Goal: Task Accomplishment & Management: Manage account settings

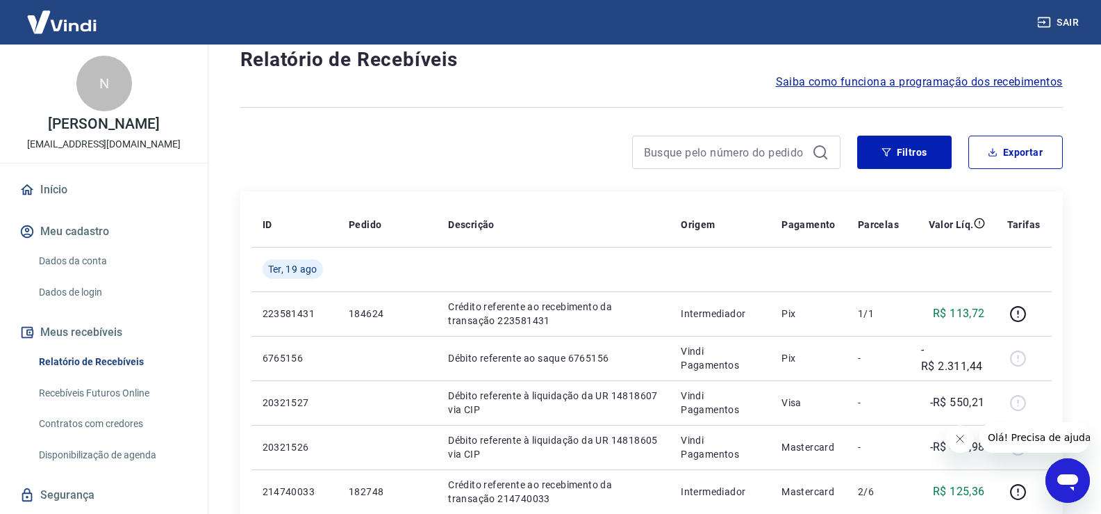
scroll to position [69, 0]
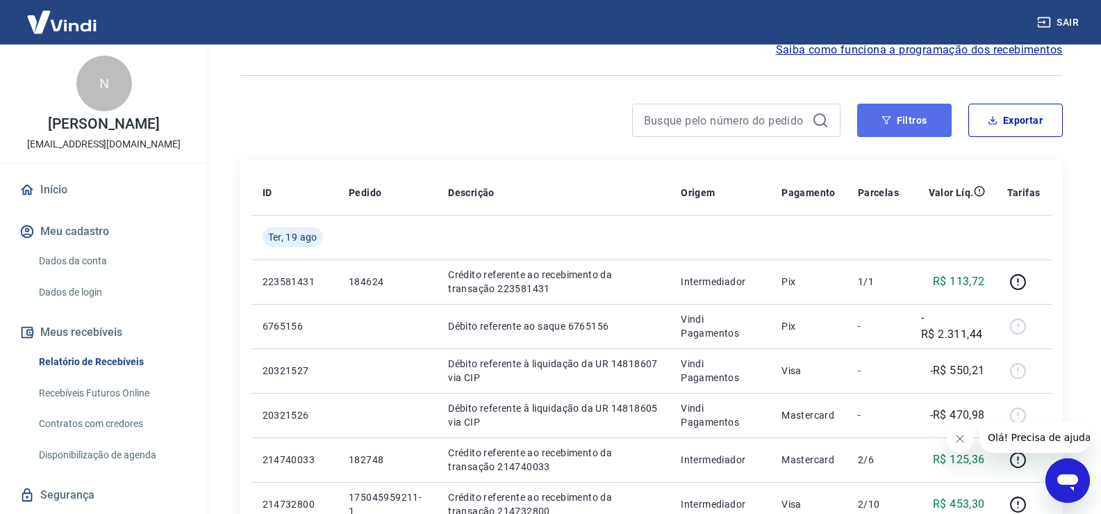
click at [917, 115] on button "Filtros" at bounding box center [905, 120] width 95 height 33
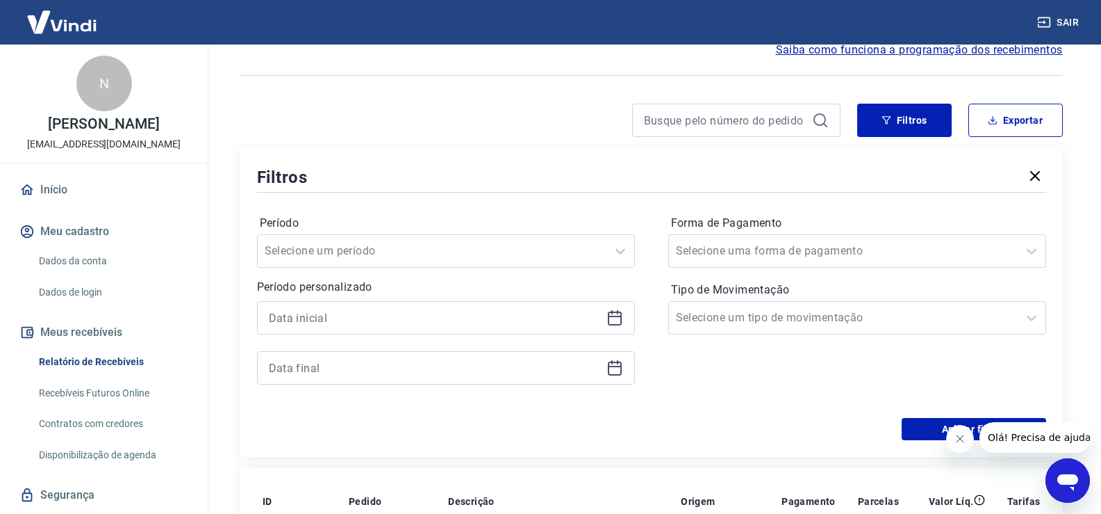
click at [610, 316] on icon at bounding box center [615, 315] width 14 height 1
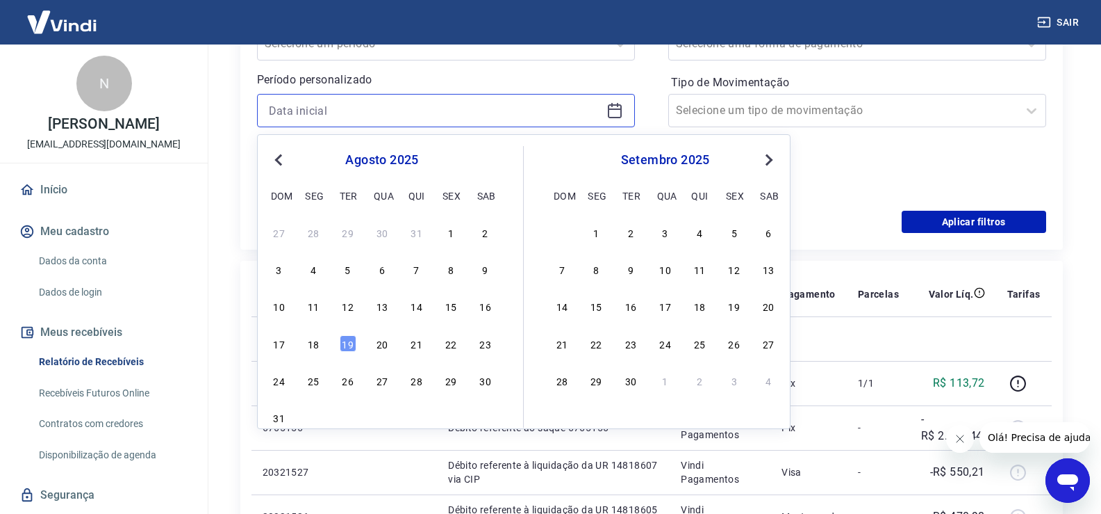
scroll to position [278, 0]
click at [317, 345] on div "18" at bounding box center [313, 342] width 17 height 17
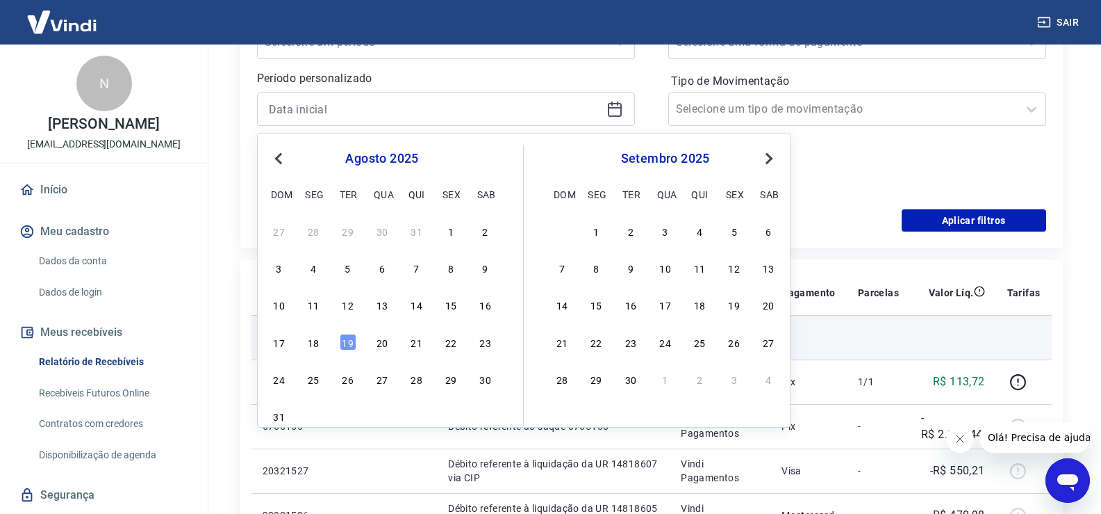
type input "[DATE]"
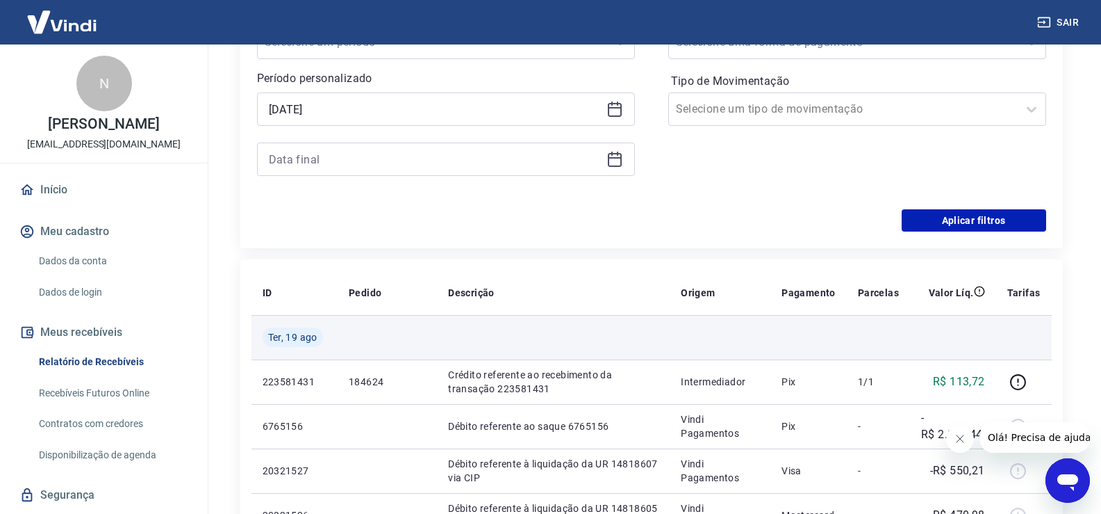
click at [350, 343] on td at bounding box center [387, 337] width 99 height 44
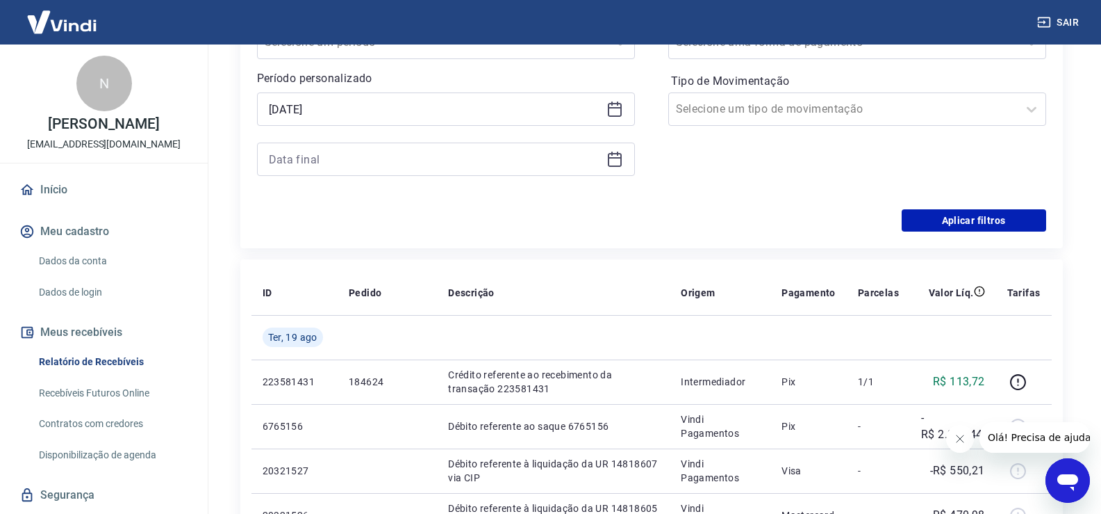
click at [612, 160] on icon at bounding box center [615, 159] width 17 height 17
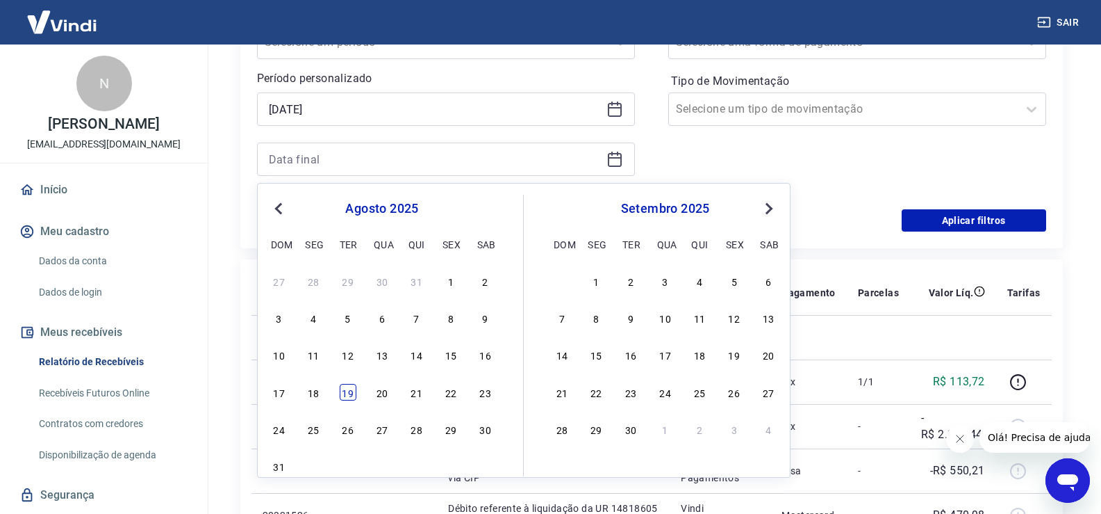
click at [343, 391] on div "19" at bounding box center [348, 392] width 17 height 17
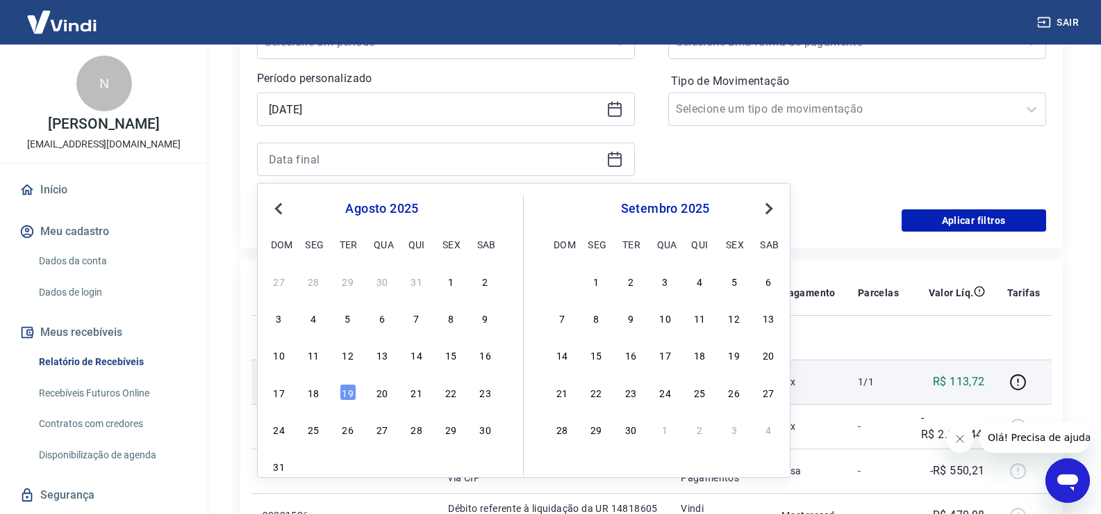
type input "[DATE]"
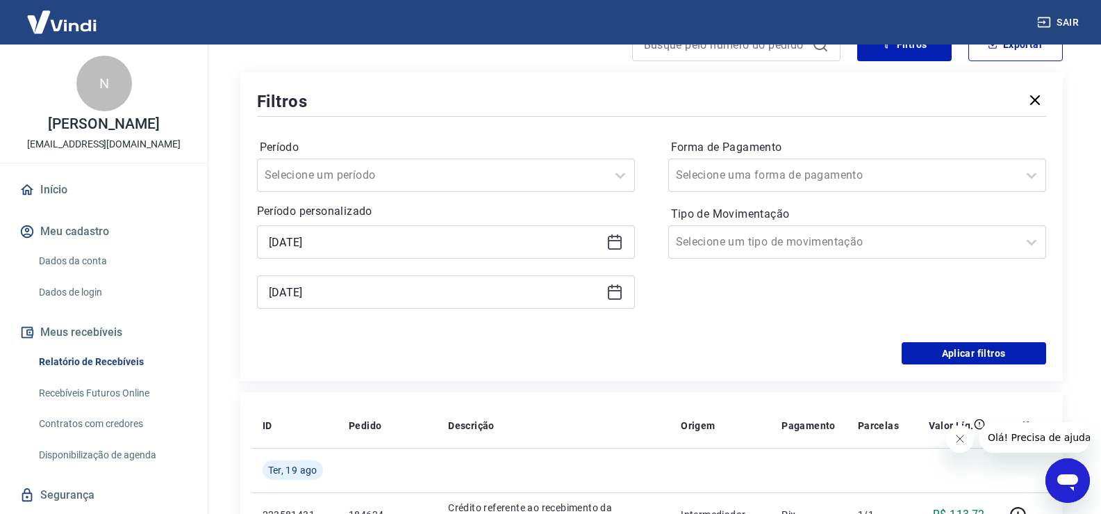
scroll to position [139, 0]
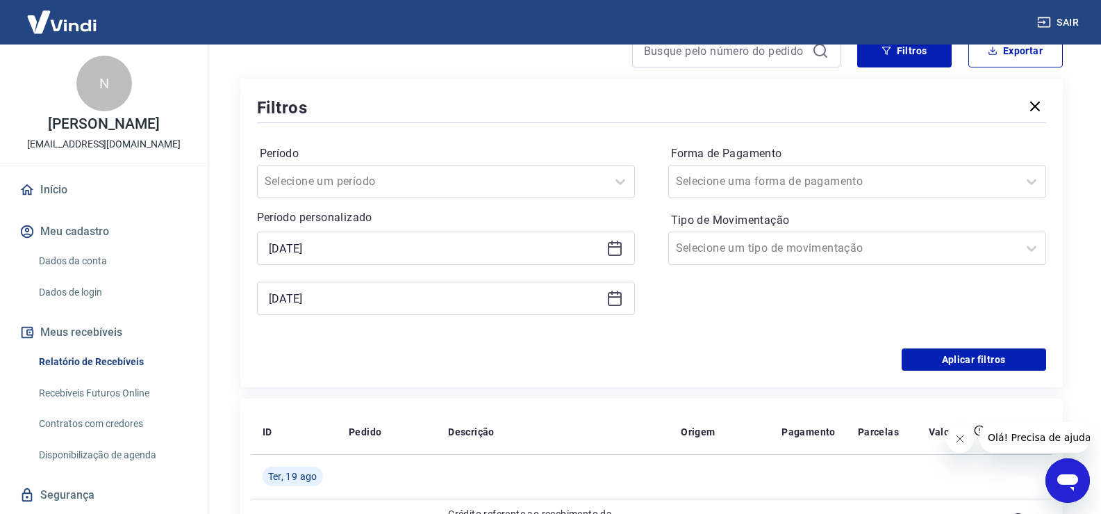
click at [841, 173] on div at bounding box center [843, 181] width 335 height 19
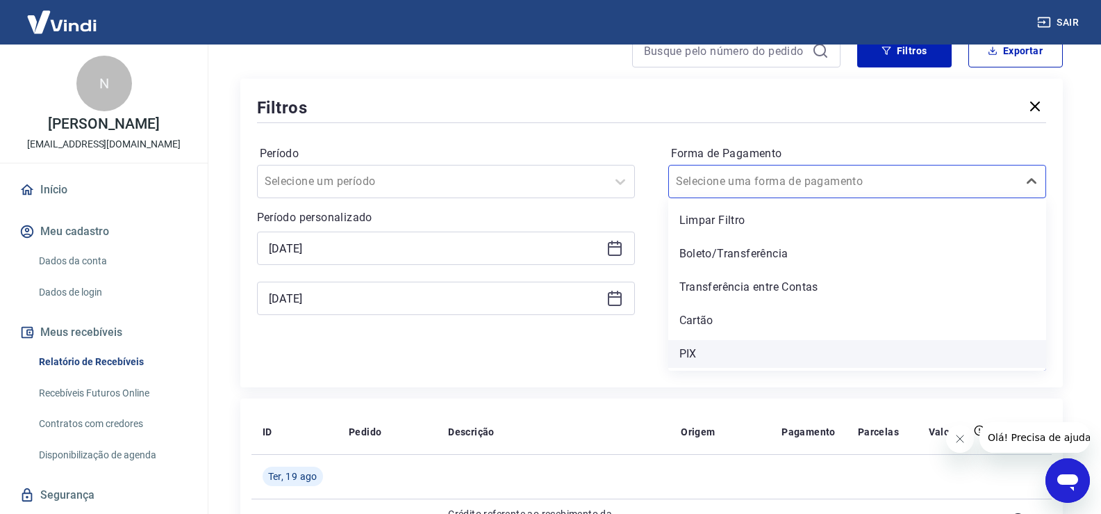
click at [730, 348] on div "PIX" at bounding box center [858, 354] width 378 height 28
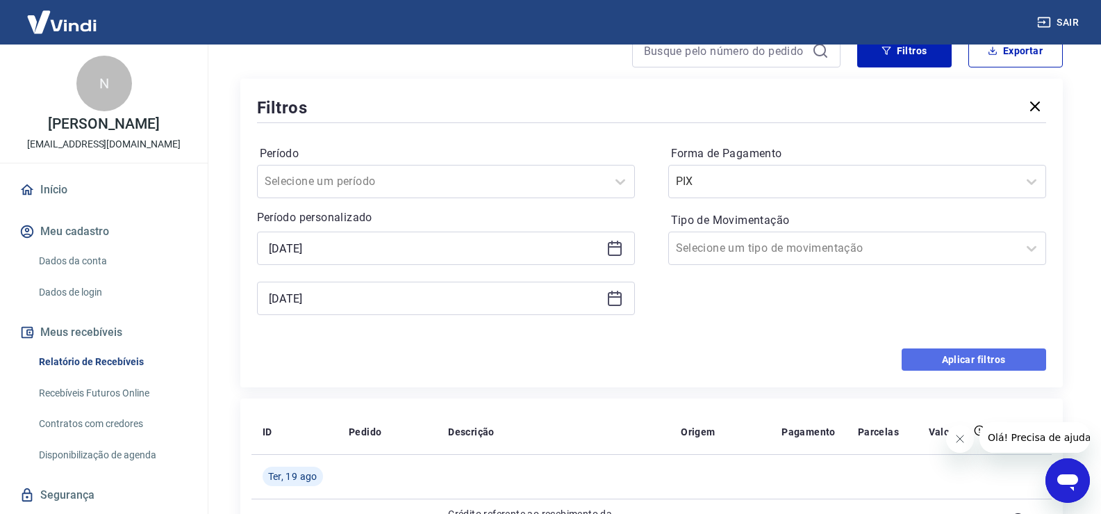
click at [972, 349] on button "Aplicar filtros" at bounding box center [974, 359] width 145 height 22
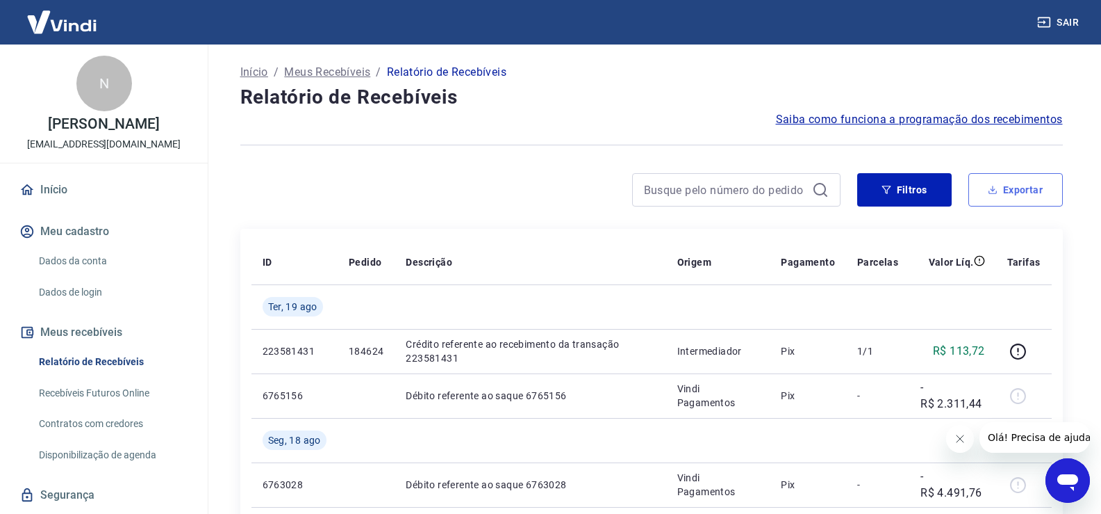
click at [1018, 190] on button "Exportar" at bounding box center [1016, 189] width 95 height 33
type input "[DATE]"
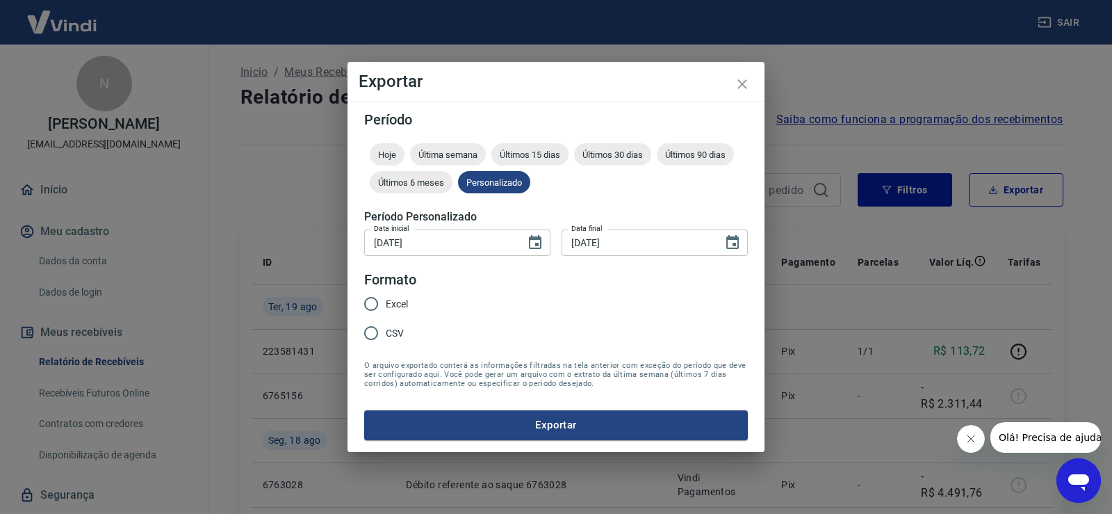
click at [370, 335] on input "CSV" at bounding box center [370, 332] width 29 height 29
radio input "true"
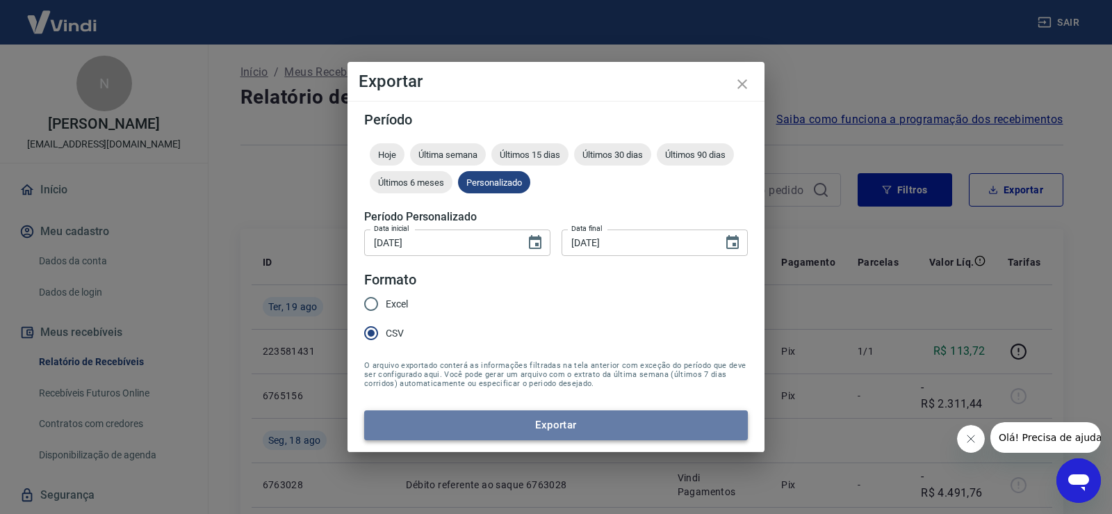
click at [495, 427] on button "Exportar" at bounding box center [556, 424] width 384 height 29
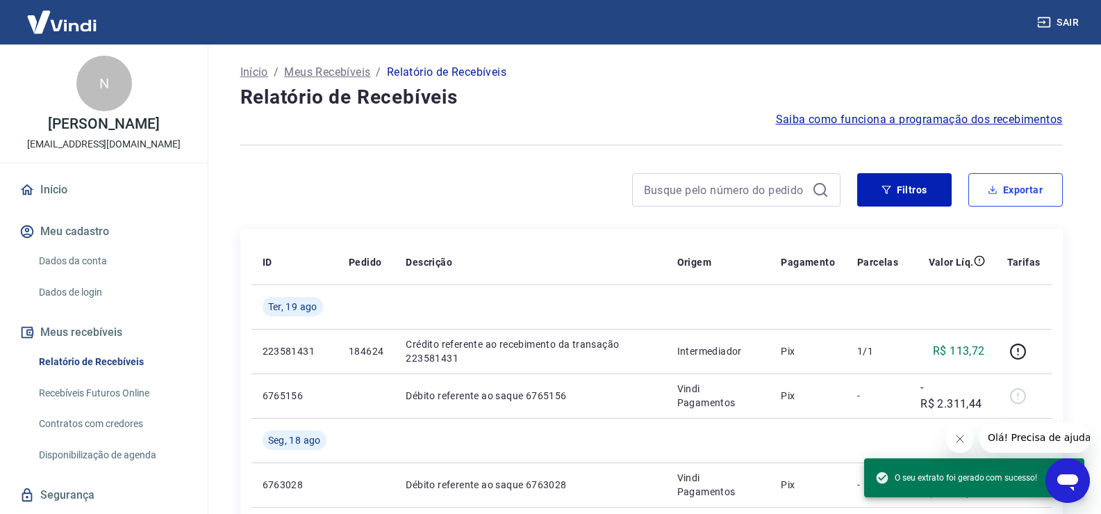
scroll to position [38, 0]
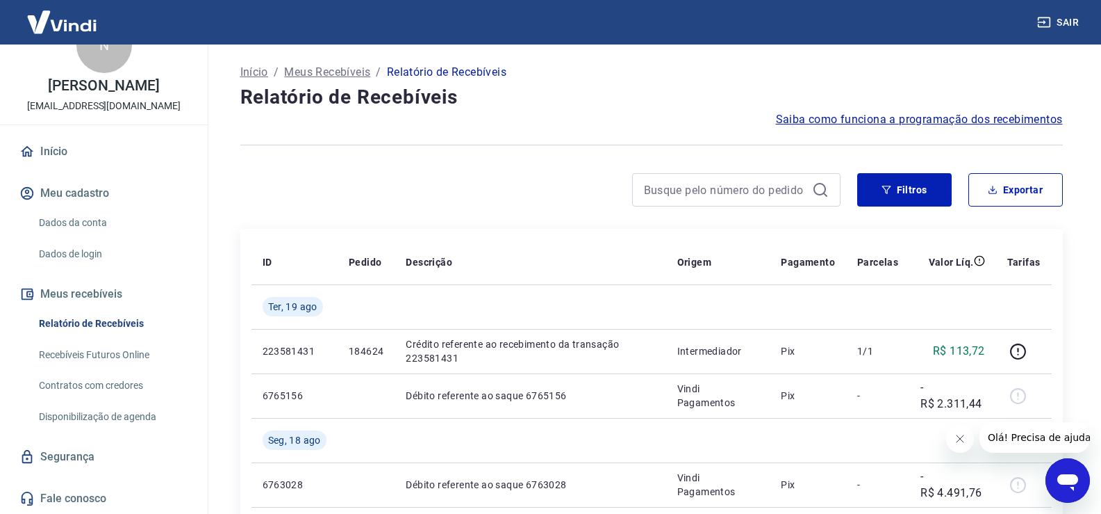
click at [60, 222] on link "Dados da conta" at bounding box center [112, 222] width 158 height 28
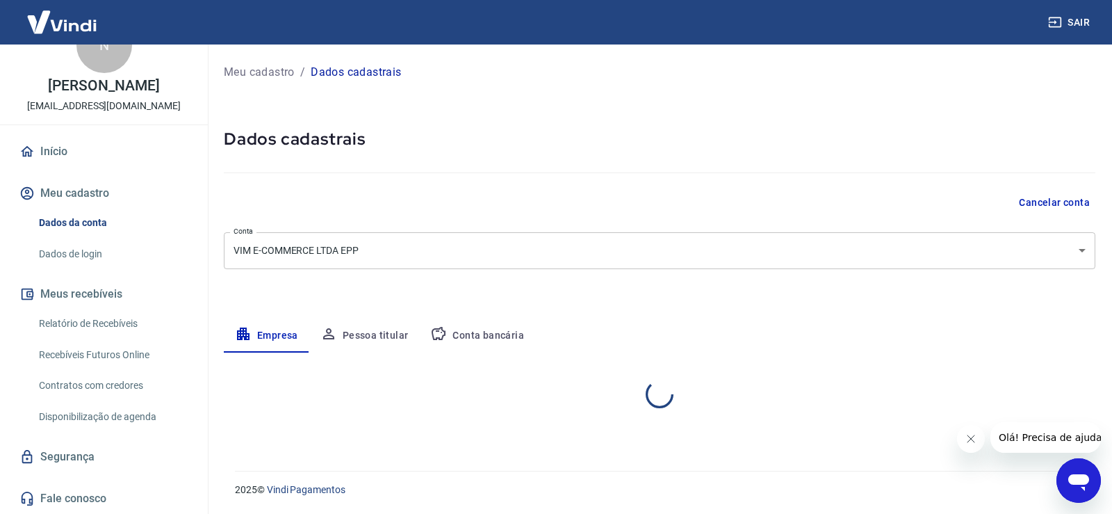
select select "SP"
select select "business"
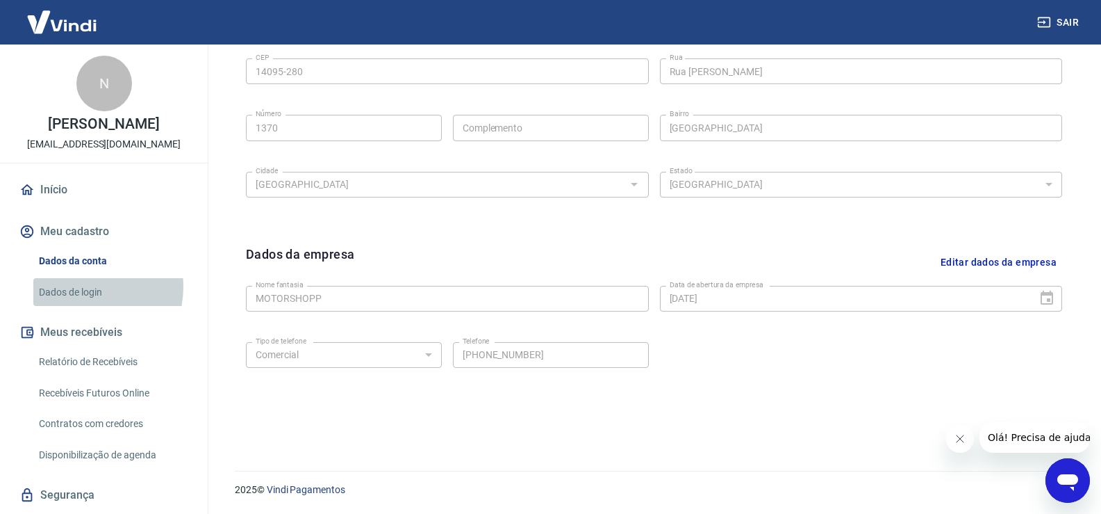
click at [81, 286] on link "Dados de login" at bounding box center [112, 292] width 158 height 28
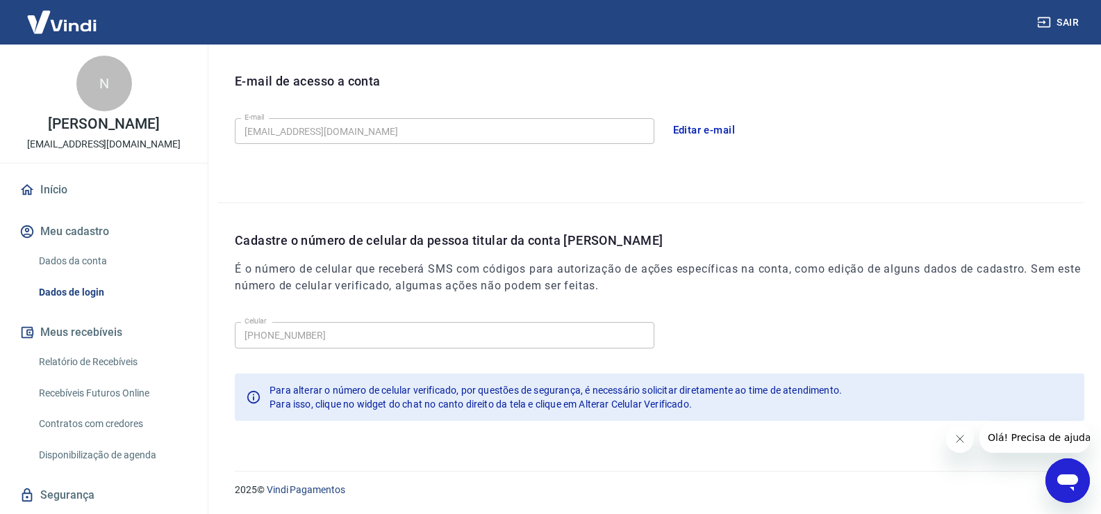
scroll to position [377, 0]
click at [66, 227] on button "Meu cadastro" at bounding box center [104, 231] width 174 height 31
click at [51, 187] on link "Início" at bounding box center [104, 189] width 174 height 31
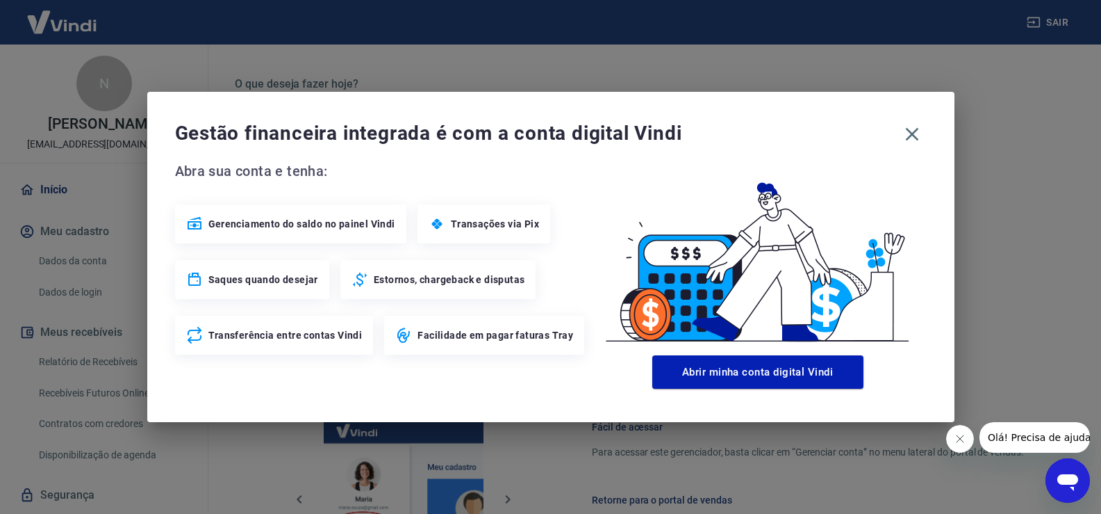
scroll to position [712, 0]
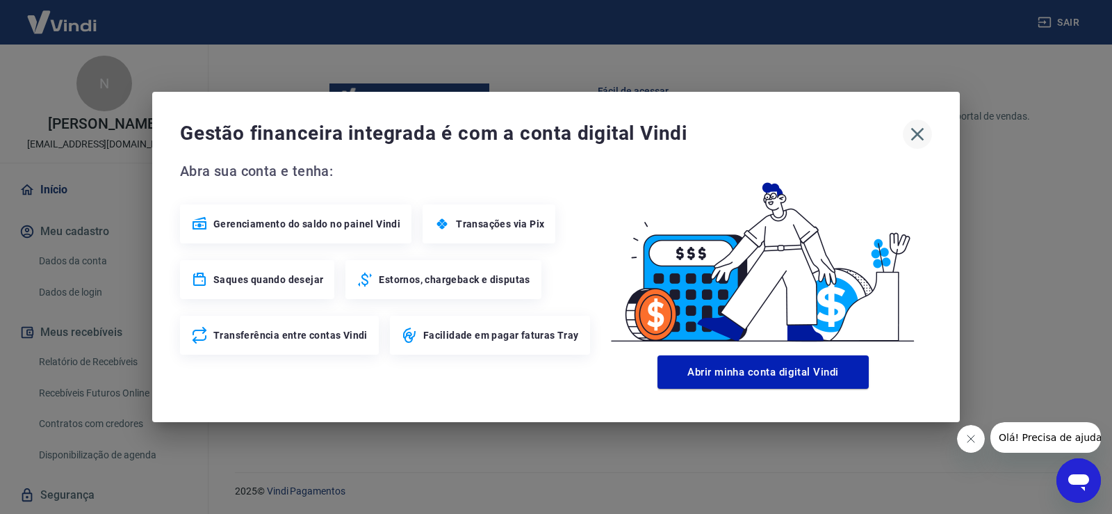
click at [915, 133] on icon "button" at bounding box center [917, 134] width 22 height 22
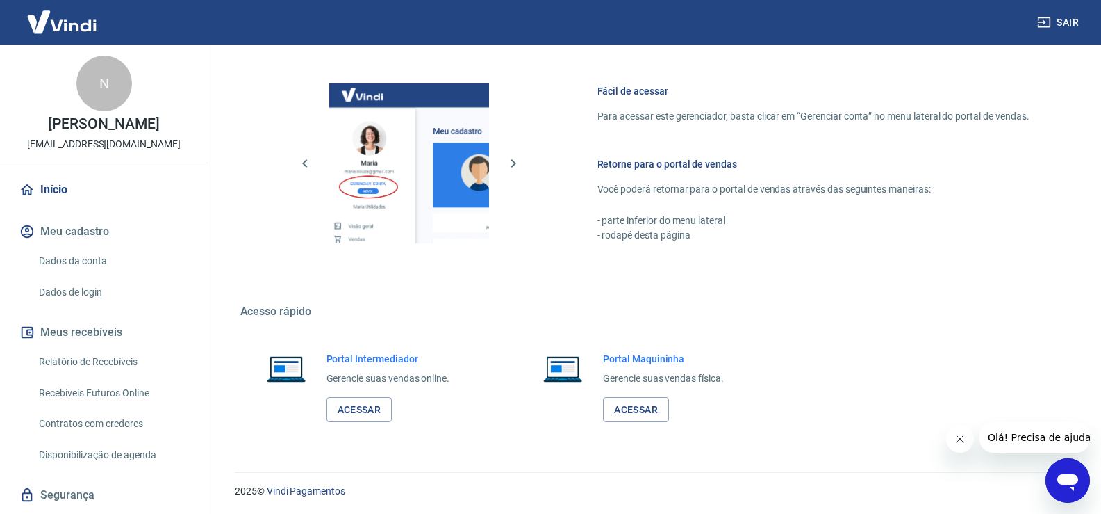
scroll to position [714, 0]
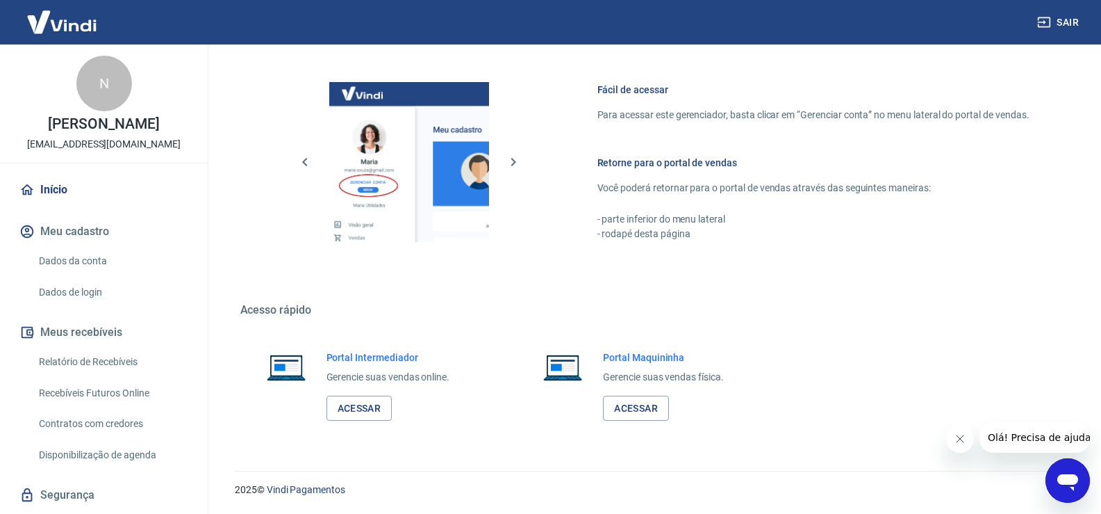
click at [75, 260] on link "Dados da conta" at bounding box center [112, 261] width 158 height 28
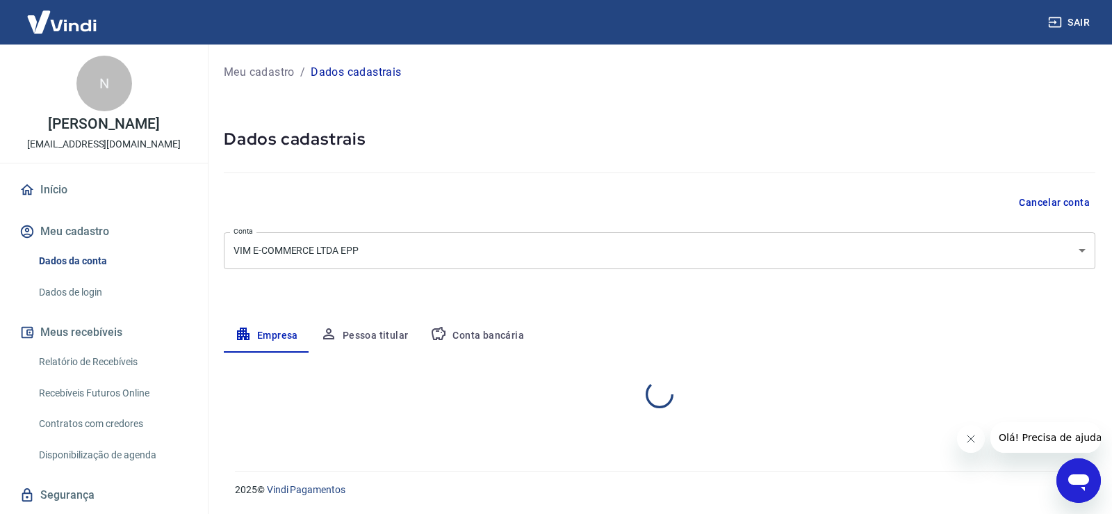
select select "SP"
select select "business"
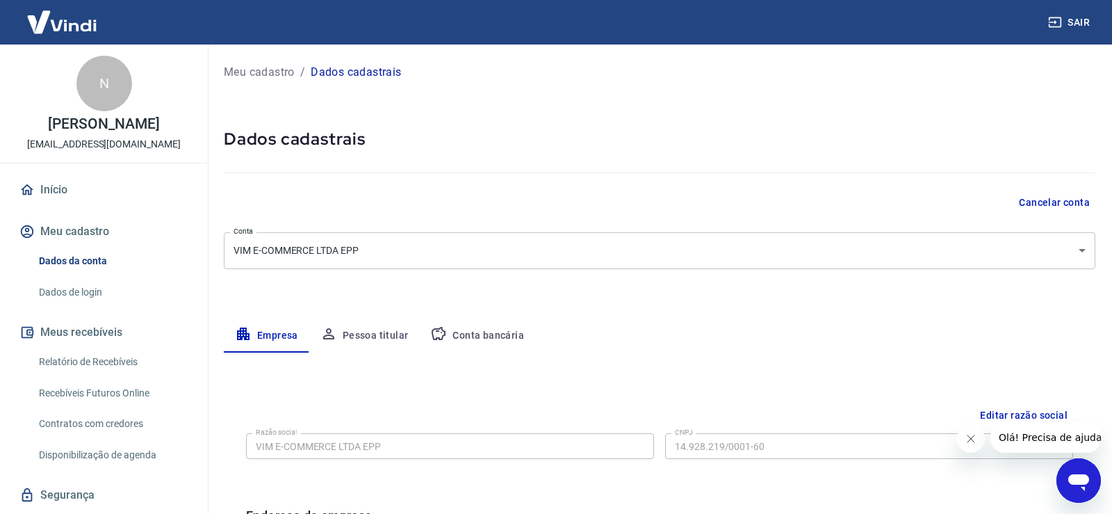
click at [1003, 247] on body "Sair N [PERSON_NAME] [EMAIL_ADDRESS][DOMAIN_NAME] Início Meu cadastro Dados da …" at bounding box center [556, 257] width 1112 height 514
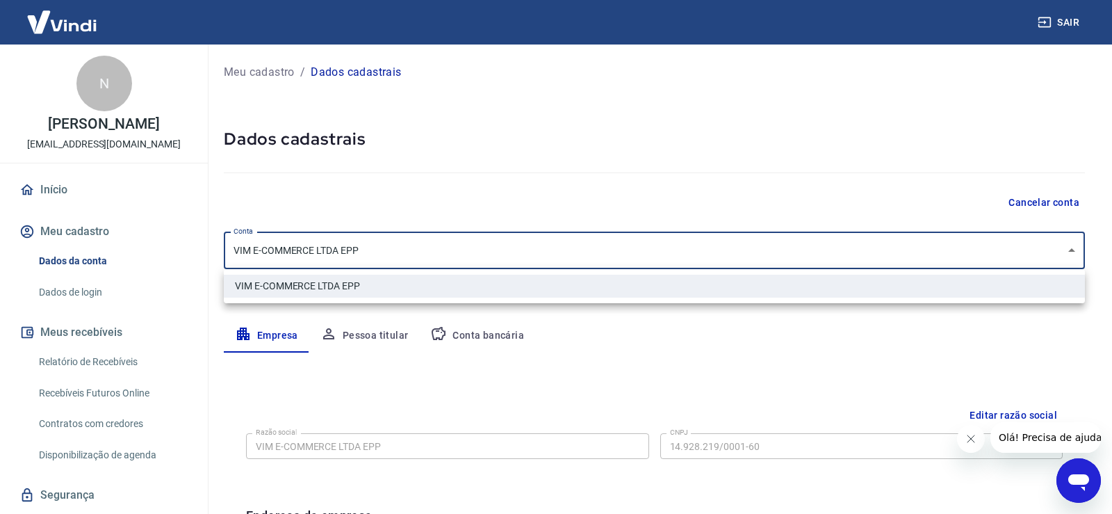
click at [1003, 247] on div at bounding box center [556, 257] width 1112 height 514
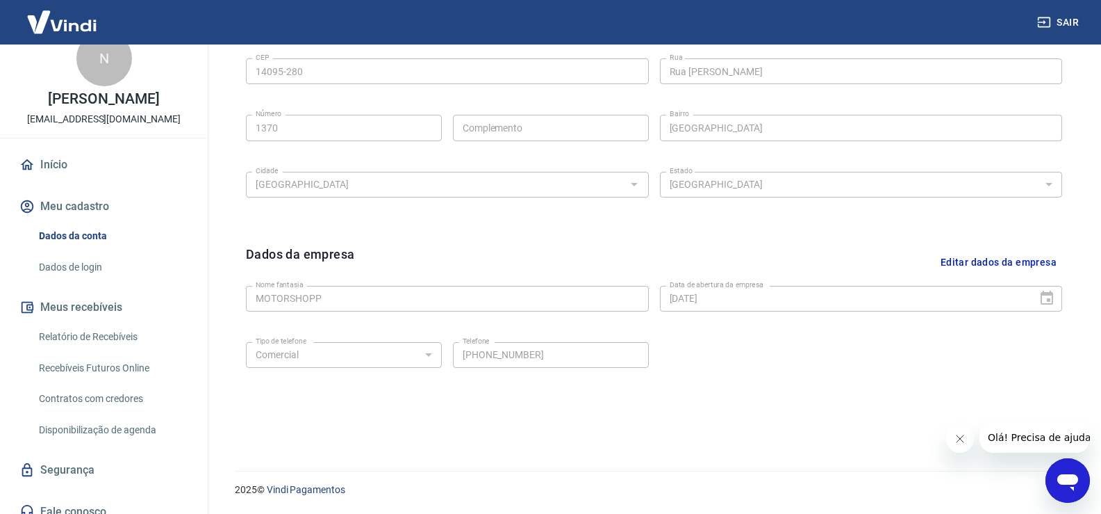
scroll to position [38, 0]
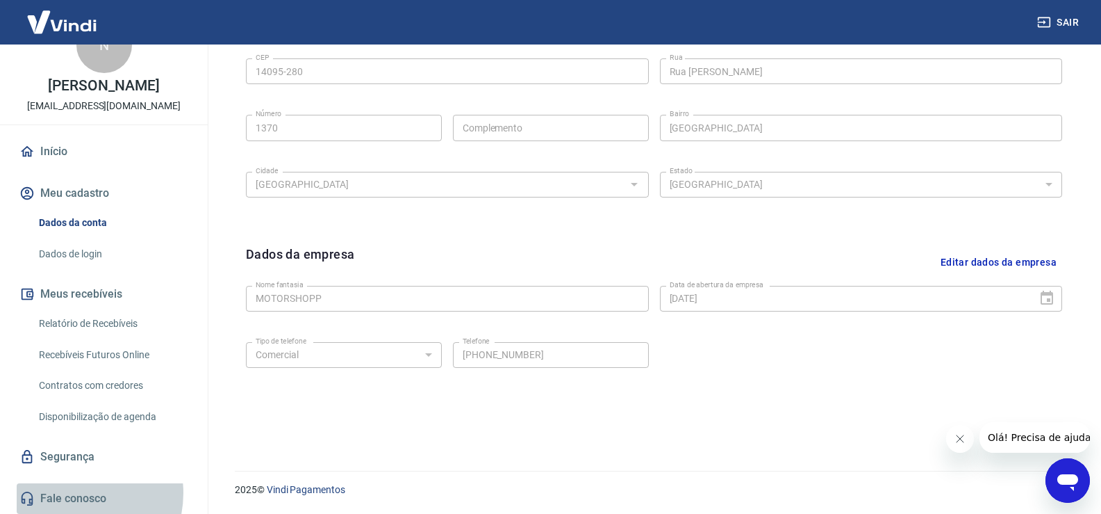
click at [72, 493] on link "Fale conosco" at bounding box center [104, 498] width 174 height 31
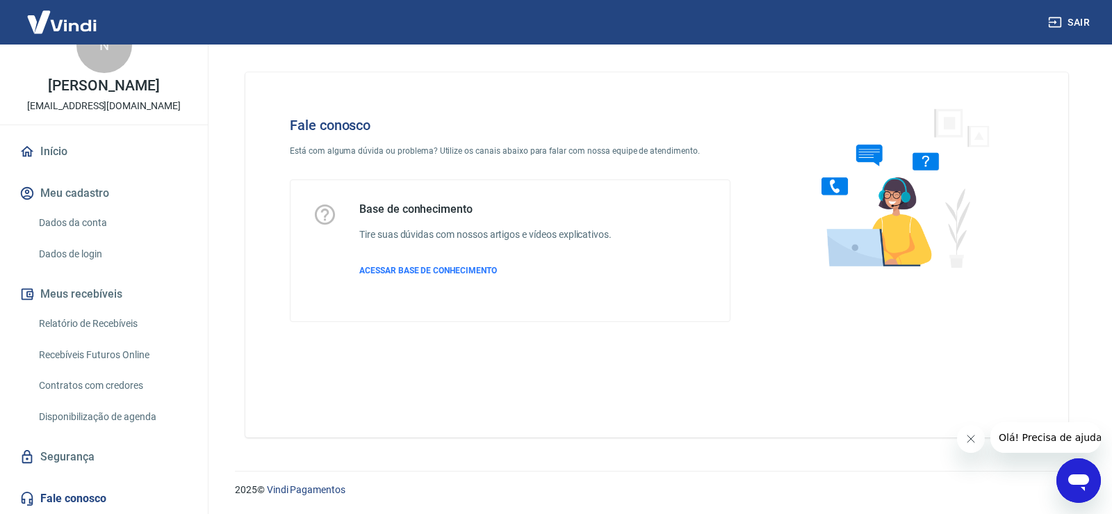
click at [1076, 467] on div "Abrir janela de mensagens" at bounding box center [1079, 480] width 42 height 42
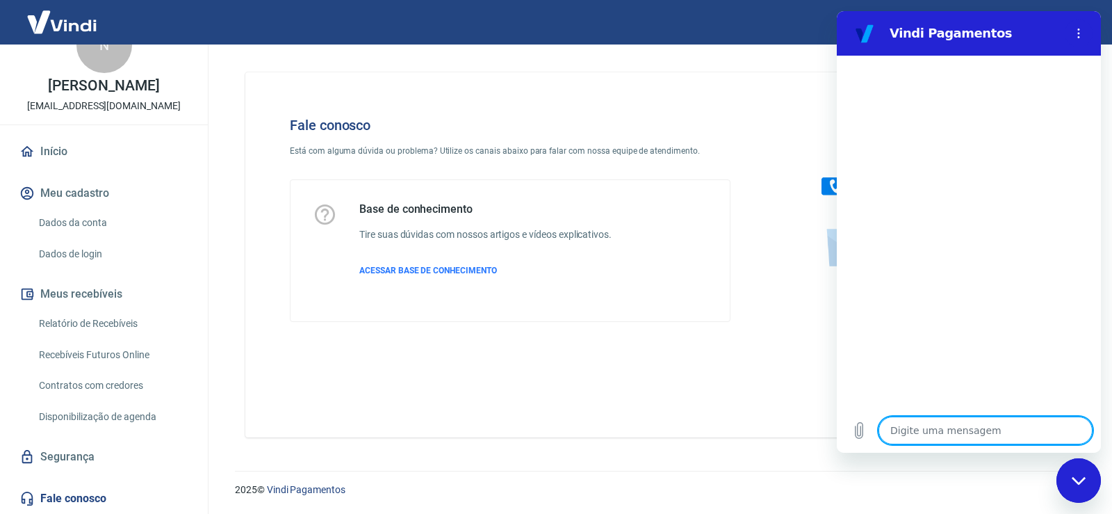
click at [947, 431] on textarea at bounding box center [985, 430] width 214 height 28
type textarea "f"
type textarea "x"
type textarea "fa"
type textarea "x"
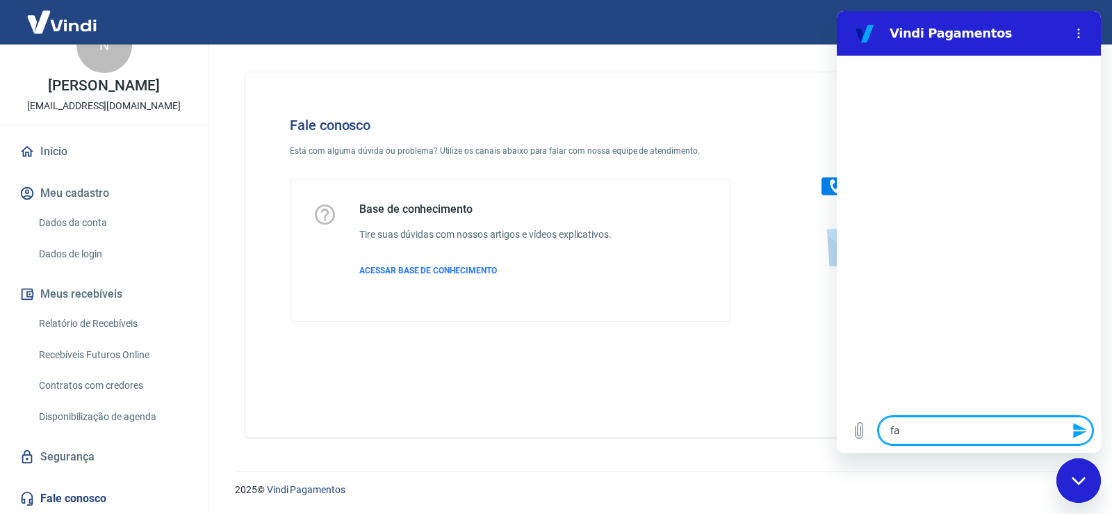
type textarea "fat"
type textarea "x"
type textarea "fatu"
type textarea "x"
type textarea "fatur"
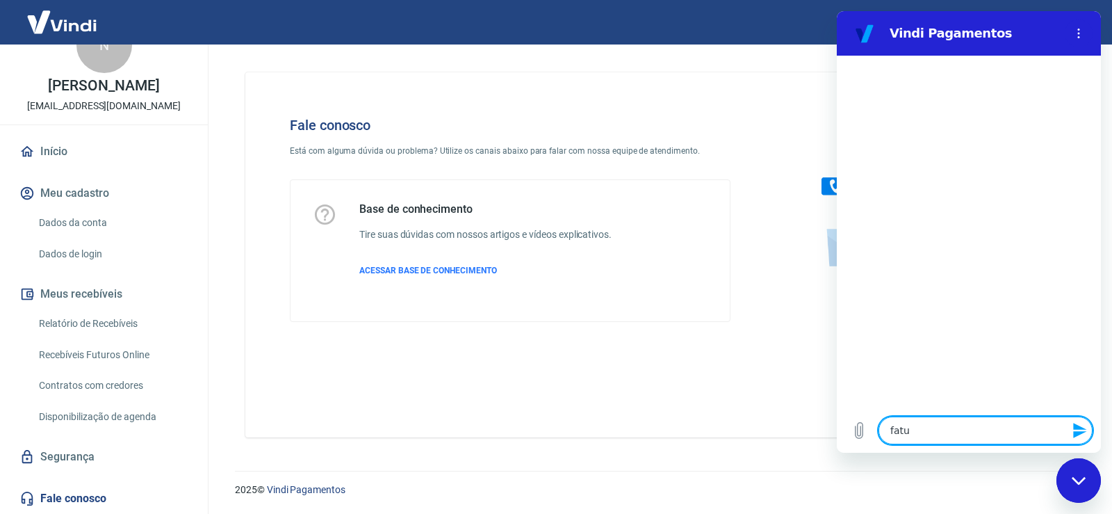
type textarea "x"
type textarea "fatura"
type textarea "x"
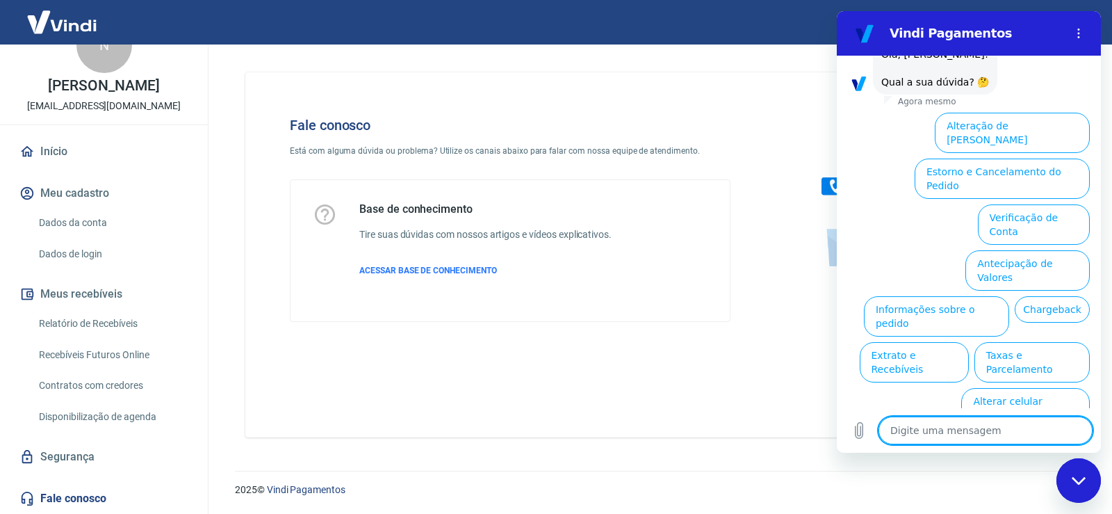
scroll to position [81, 0]
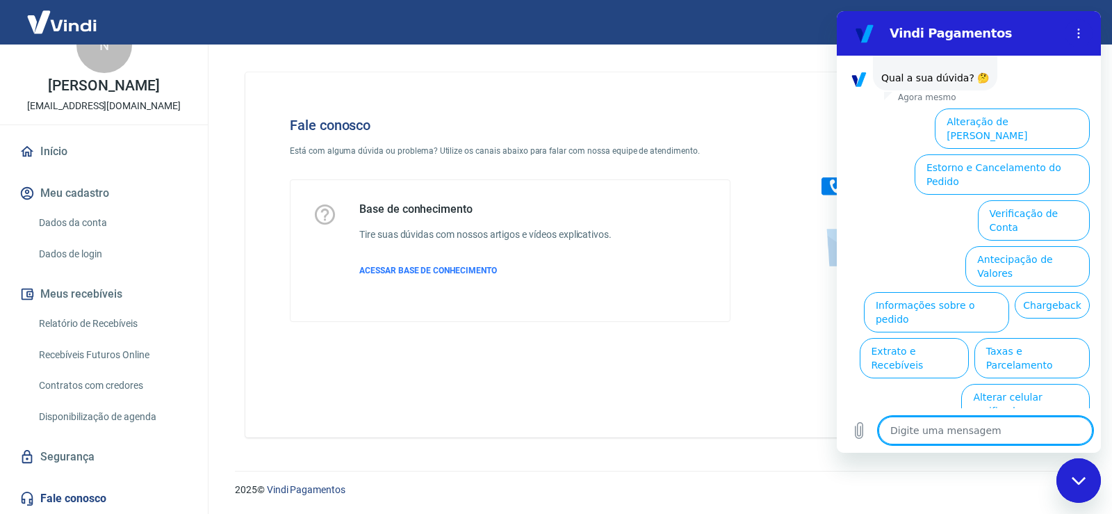
click at [1040, 429] on button "Assinaturas e Faturas Tray" at bounding box center [1023, 449] width 134 height 40
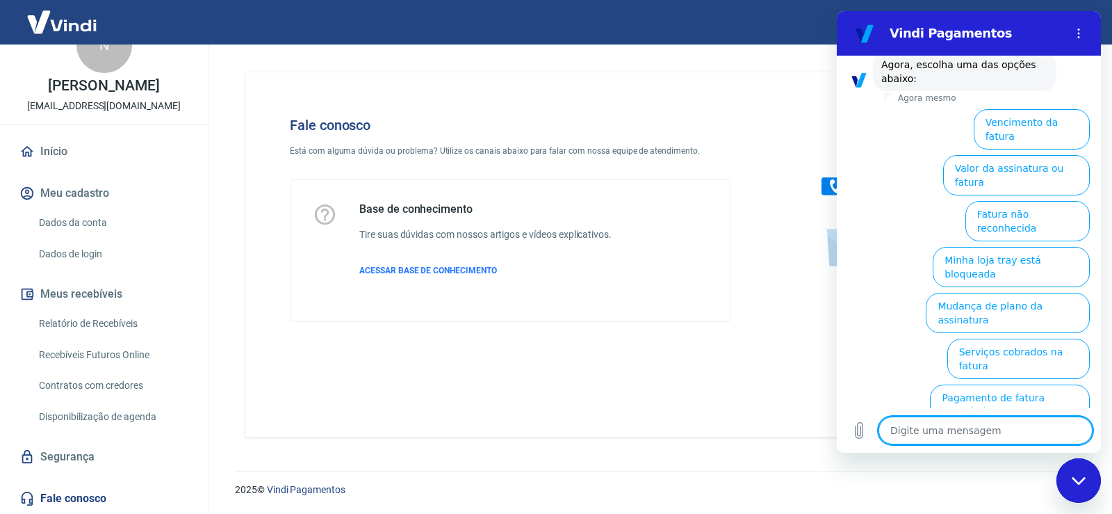
scroll to position [174, 0]
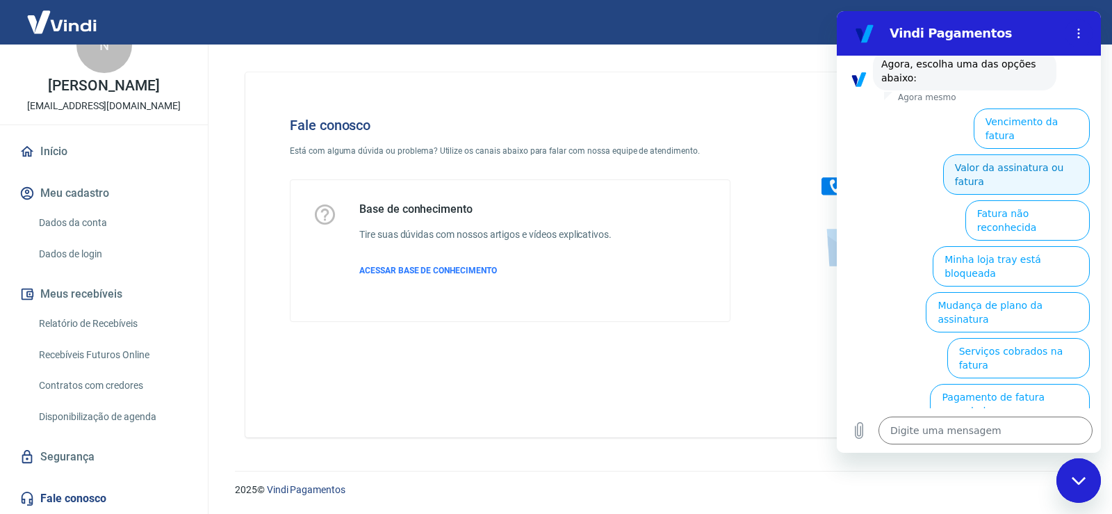
click at [992, 163] on button "Valor da assinatura ou fatura" at bounding box center [1016, 174] width 147 height 40
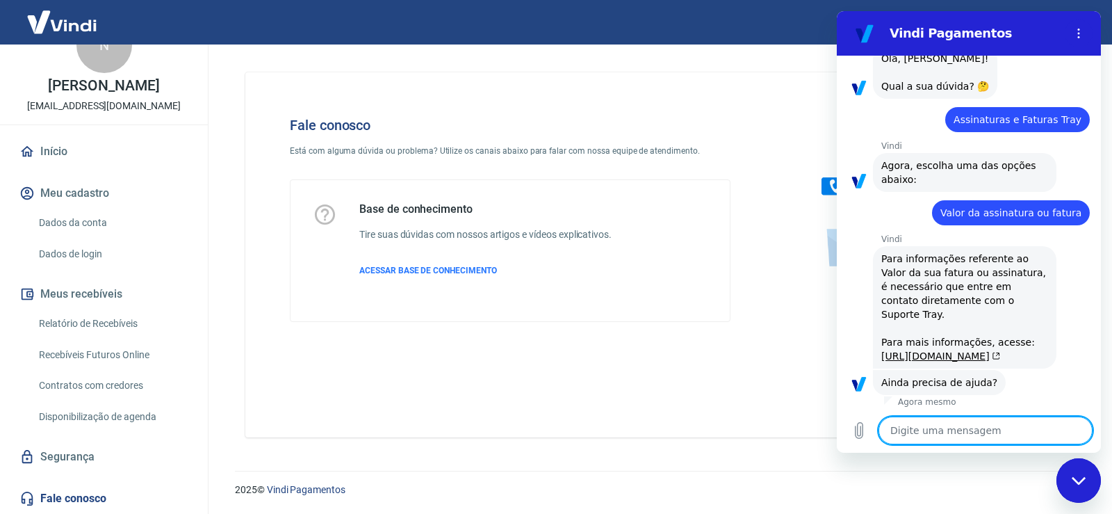
scroll to position [163, 0]
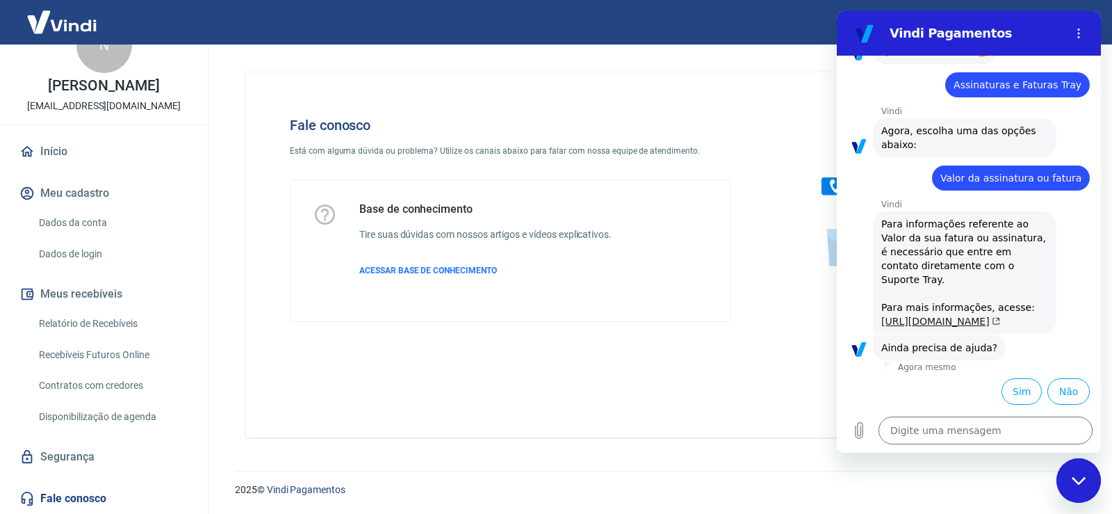
click at [956, 315] on link "[URL][DOMAIN_NAME]" at bounding box center [940, 320] width 119 height 11
click at [1018, 387] on button "Sim" at bounding box center [1021, 391] width 40 height 26
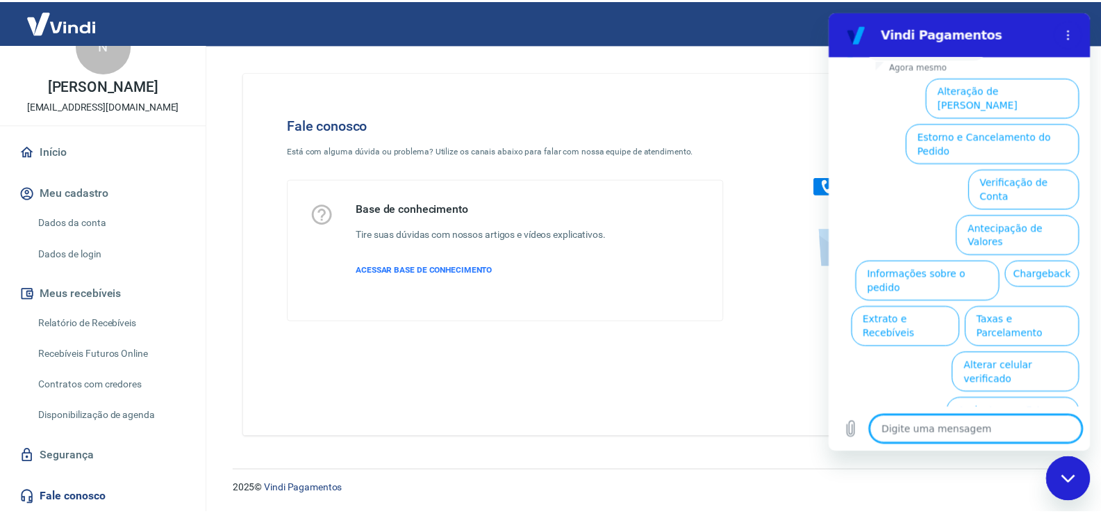
scroll to position [539, 0]
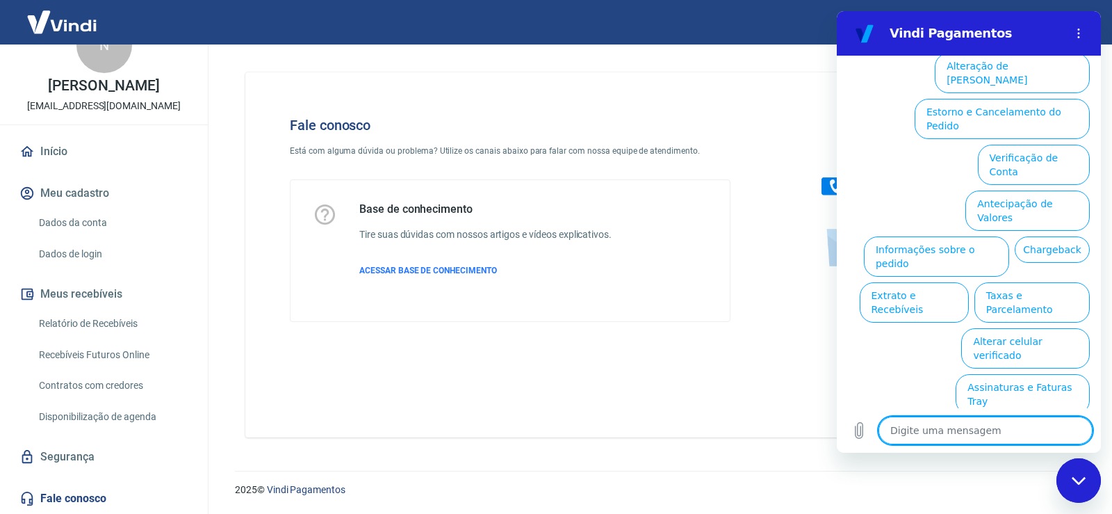
click at [1075, 486] on div "Fechar janela de mensagens" at bounding box center [1079, 480] width 42 height 42
type textarea "x"
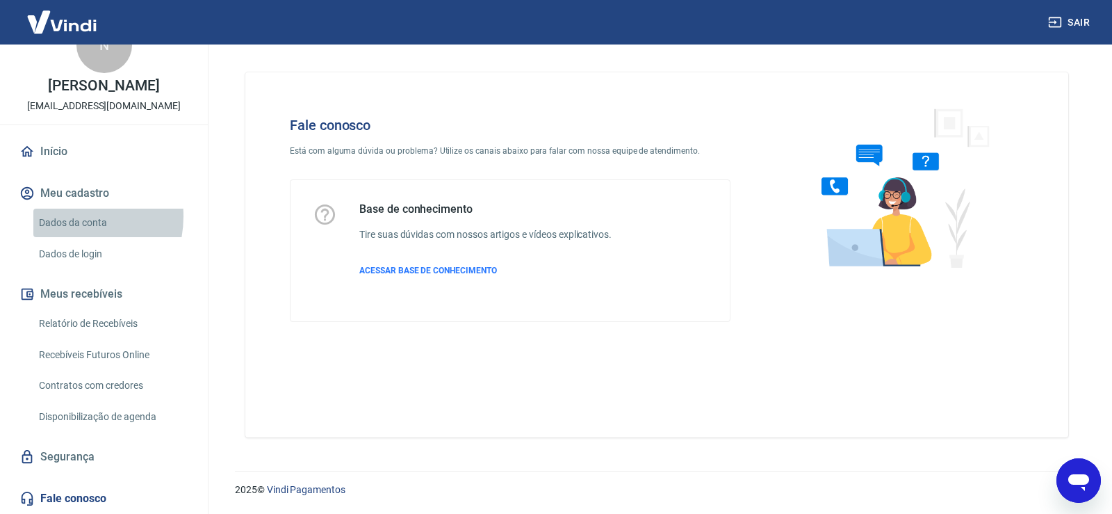
click at [64, 216] on link "Dados da conta" at bounding box center [112, 222] width 158 height 28
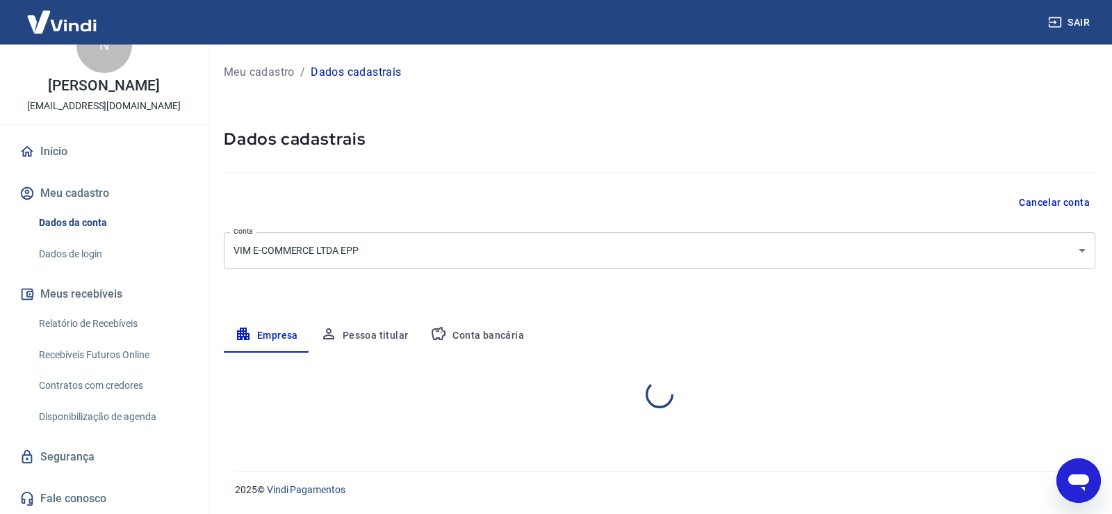
select select "SP"
select select "business"
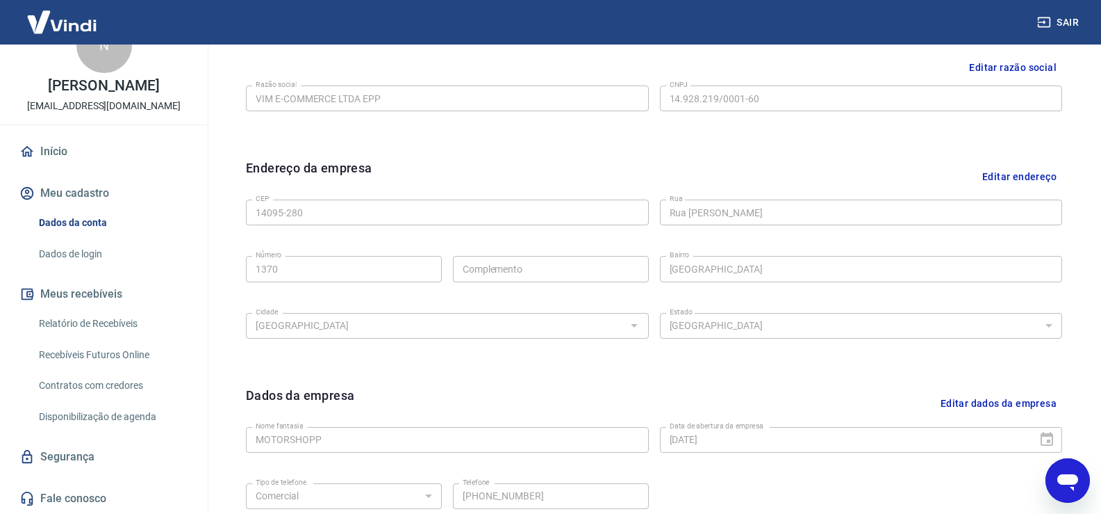
scroll to position [489, 0]
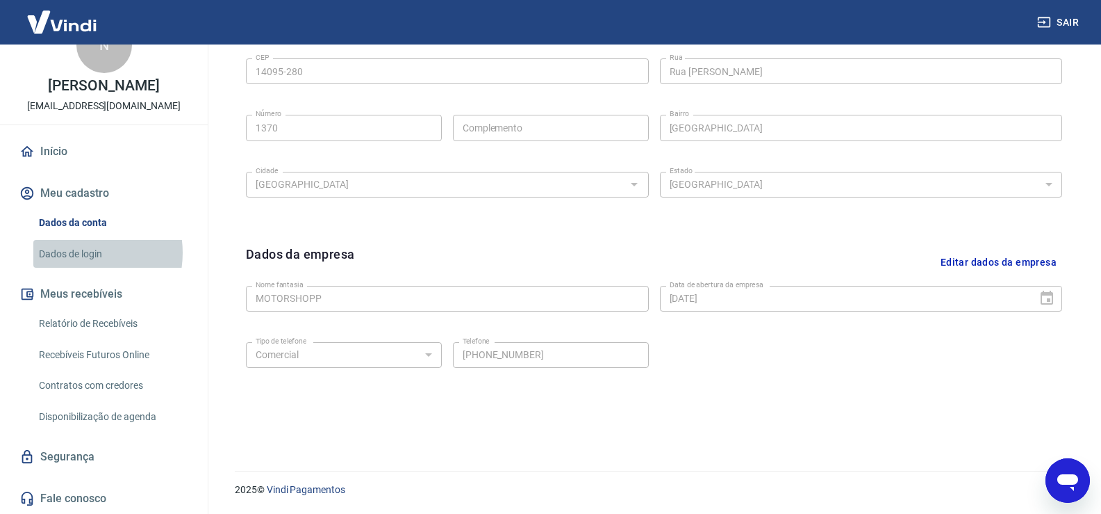
click at [75, 252] on link "Dados de login" at bounding box center [112, 254] width 158 height 28
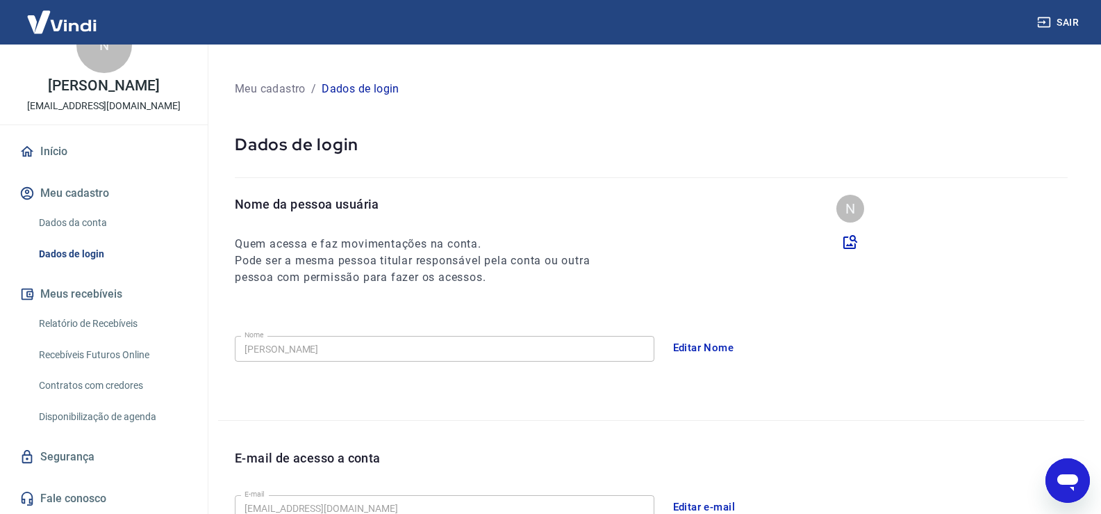
click at [56, 149] on link "Início" at bounding box center [104, 151] width 174 height 31
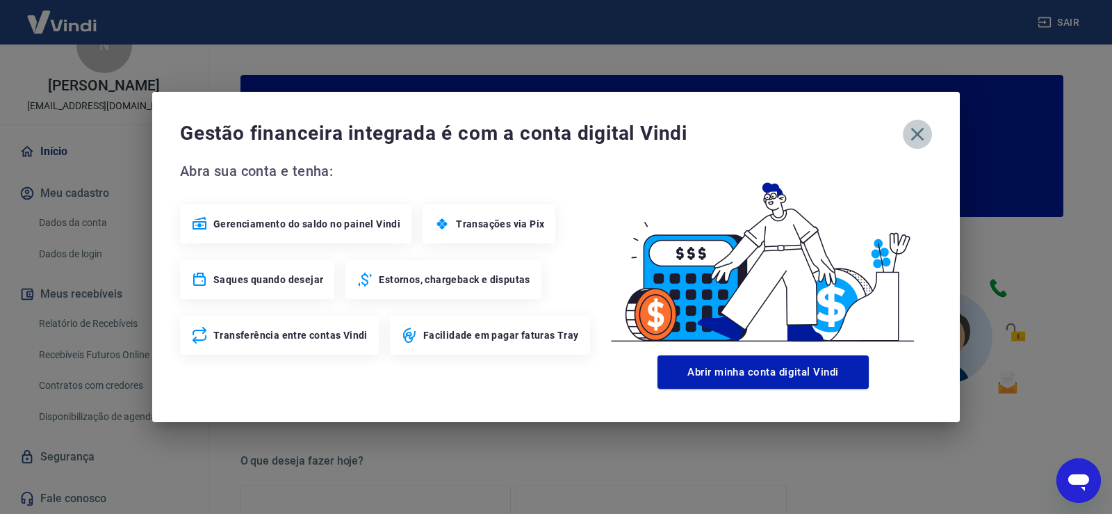
click at [921, 129] on icon "button" at bounding box center [917, 134] width 22 height 22
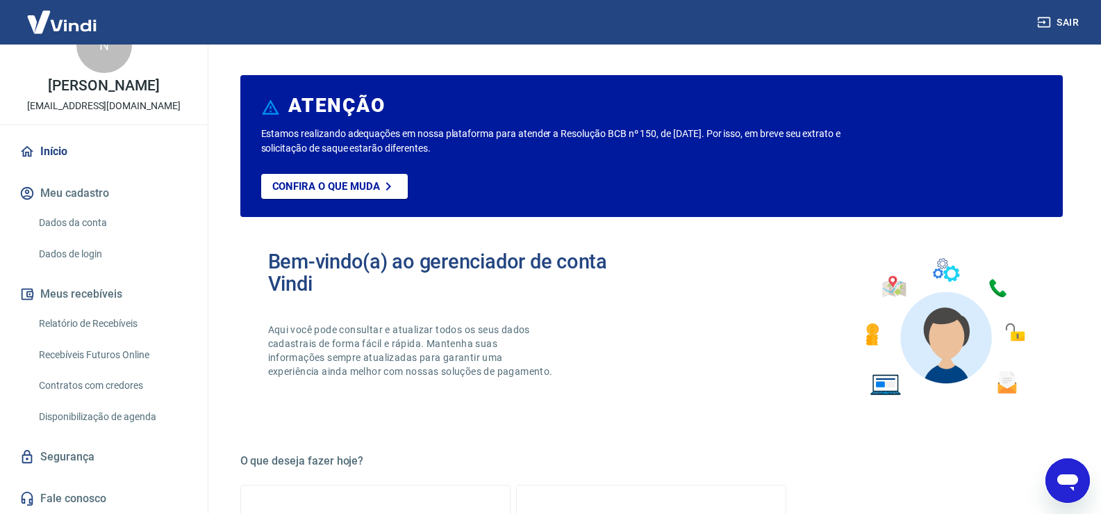
type textarea "x"
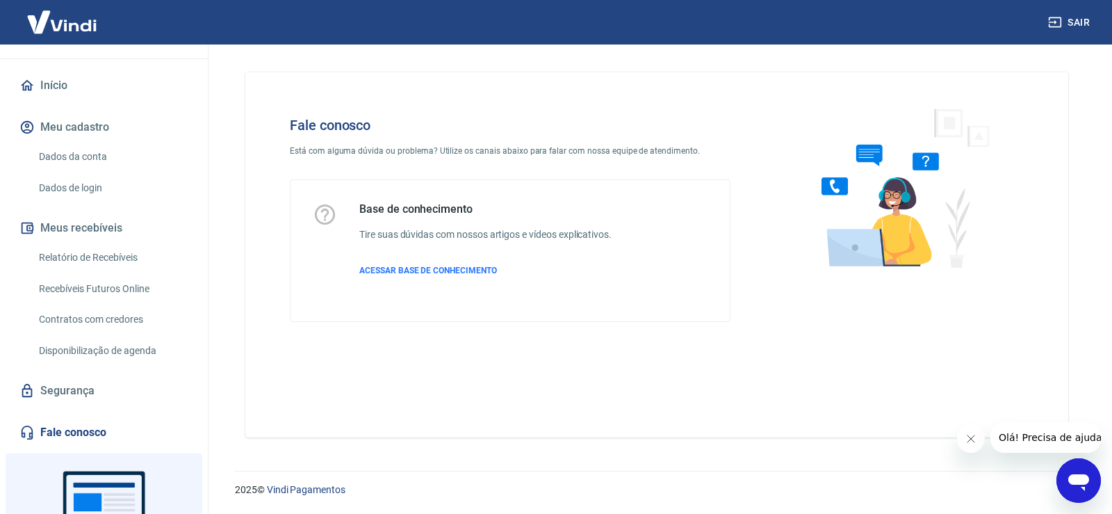
scroll to position [206, 0]
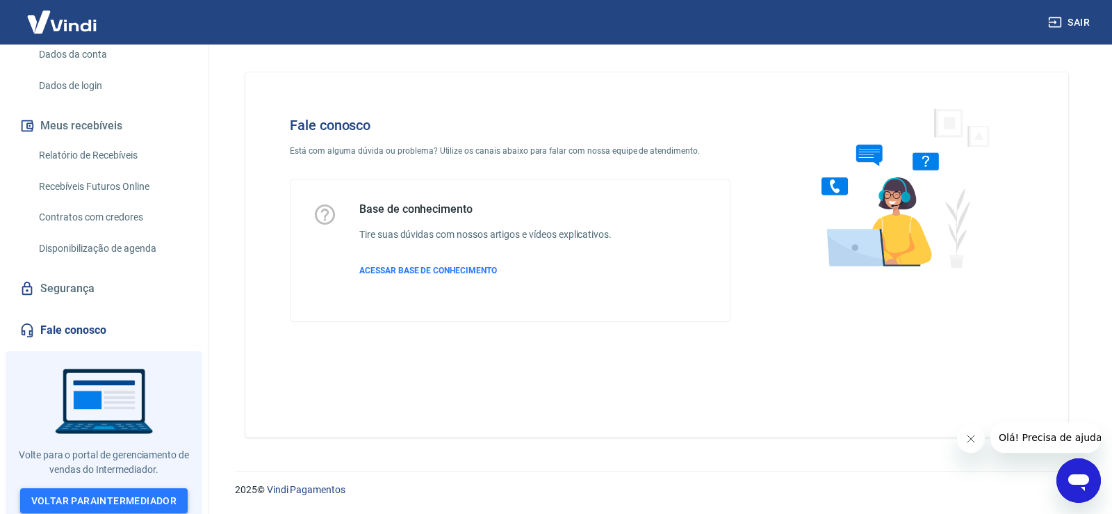
click at [109, 493] on link "Voltar para Intermediador" at bounding box center [104, 501] width 168 height 26
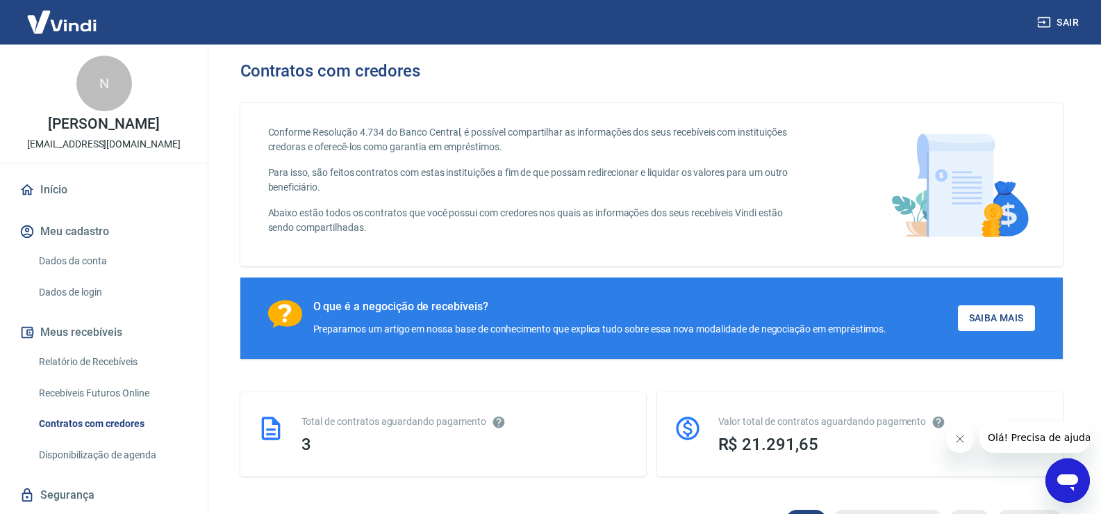
click at [65, 192] on link "Início" at bounding box center [104, 189] width 174 height 31
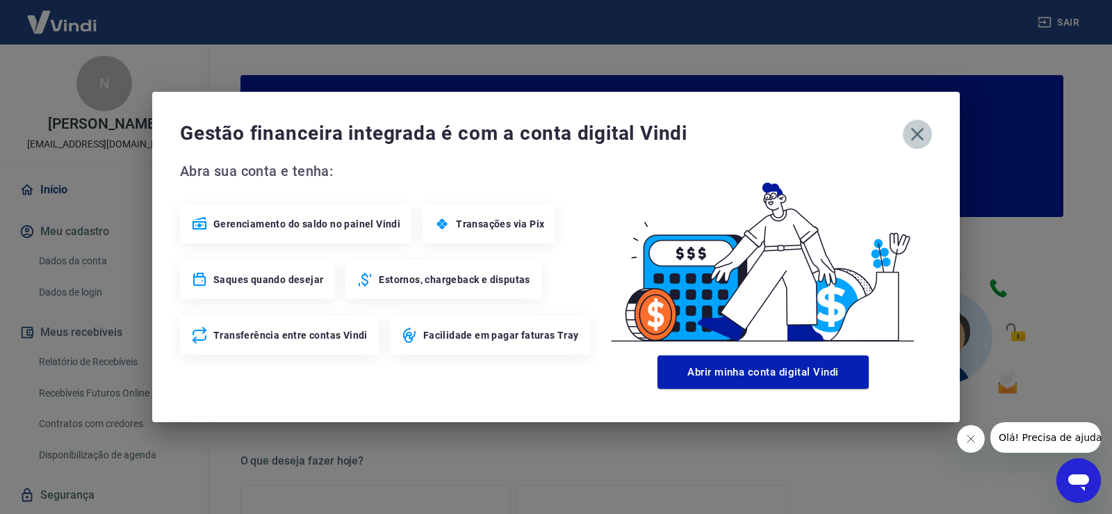
click at [915, 136] on icon "button" at bounding box center [917, 134] width 13 height 13
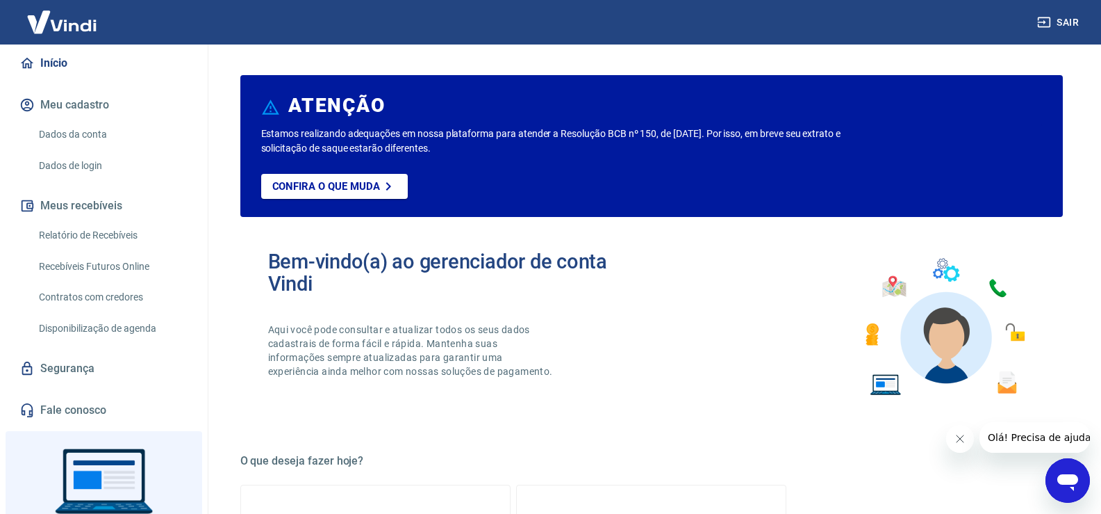
scroll to position [206, 0]
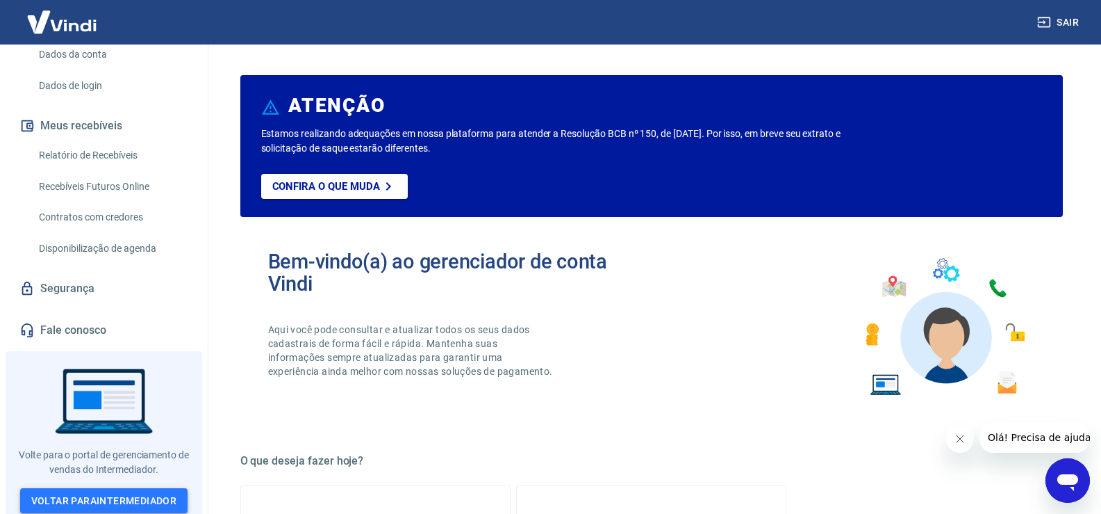
click at [122, 493] on link "Voltar para Intermediador" at bounding box center [104, 501] width 168 height 26
